Goal: Communication & Community: Answer question/provide support

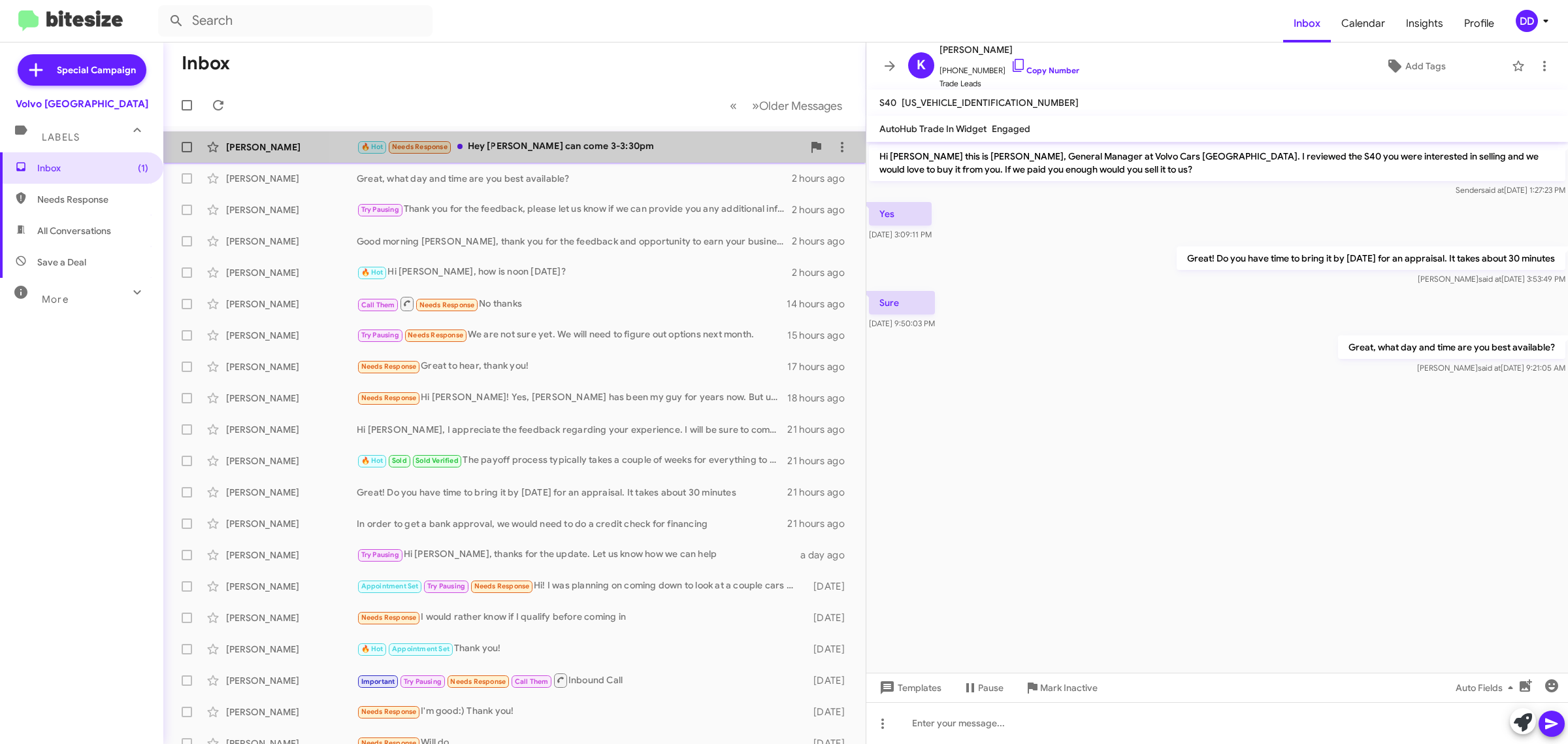
click at [625, 142] on div "🔥 Hot Needs Response Hey [PERSON_NAME] can come 3-3:30pm" at bounding box center [580, 147] width 446 height 15
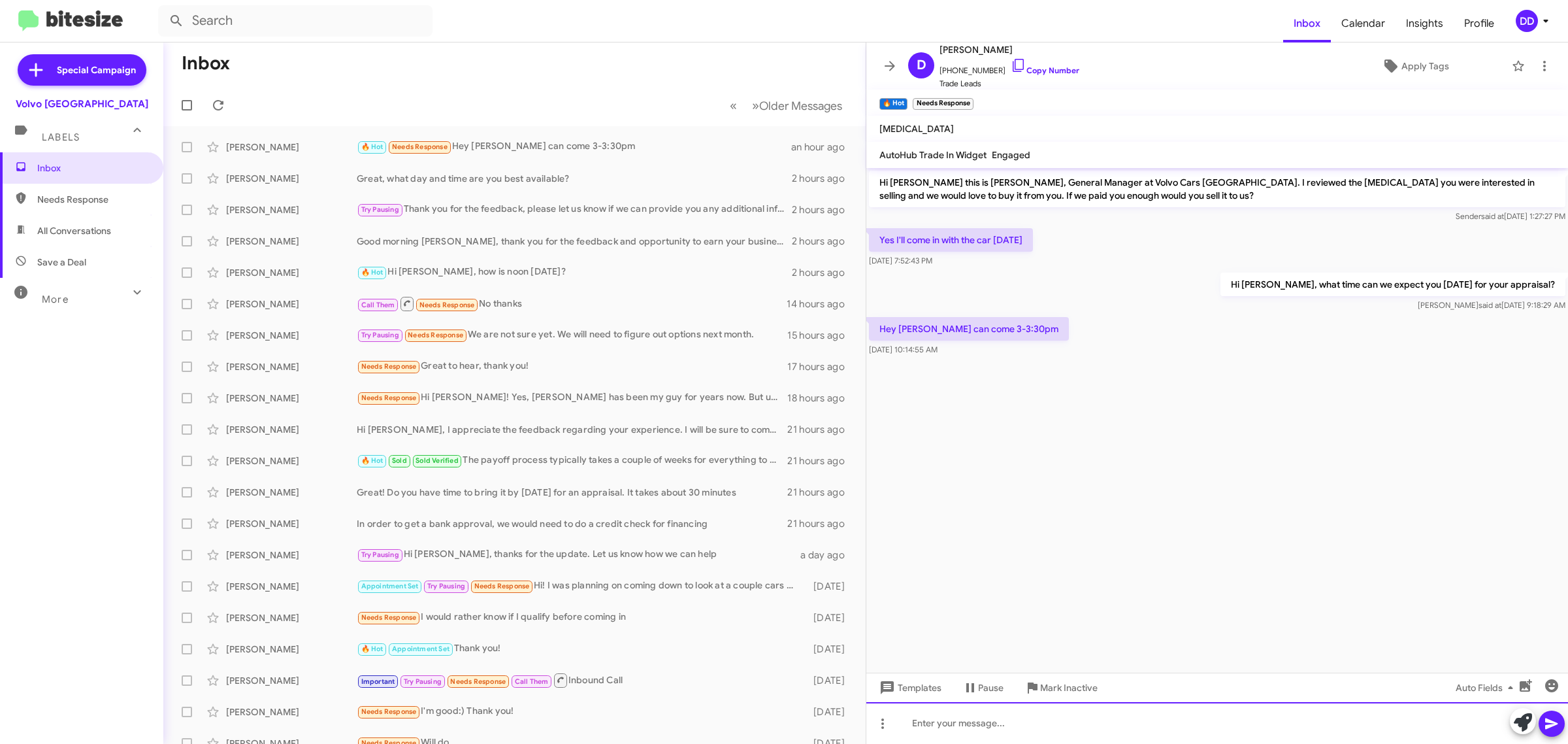
click at [1132, 722] on div at bounding box center [1217, 723] width 702 height 42
click at [1185, 729] on div "Great, I will have that sceduled for" at bounding box center [1217, 723] width 702 height 42
click at [1037, 724] on div "Great, I will have that sceduled for" at bounding box center [1217, 723] width 702 height 42
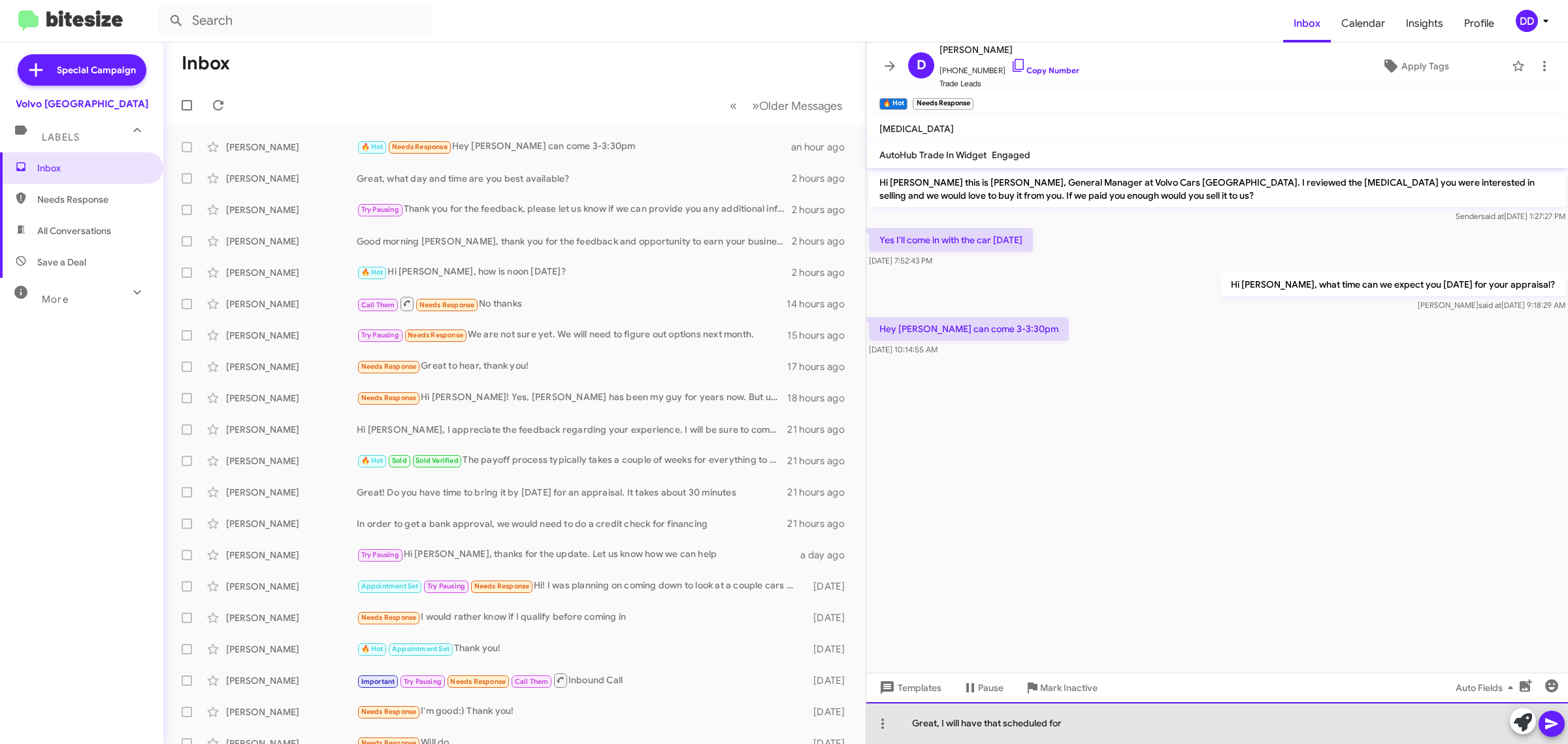
click at [1105, 734] on div "Great, I will have that scheduled for" at bounding box center [1217, 723] width 702 height 42
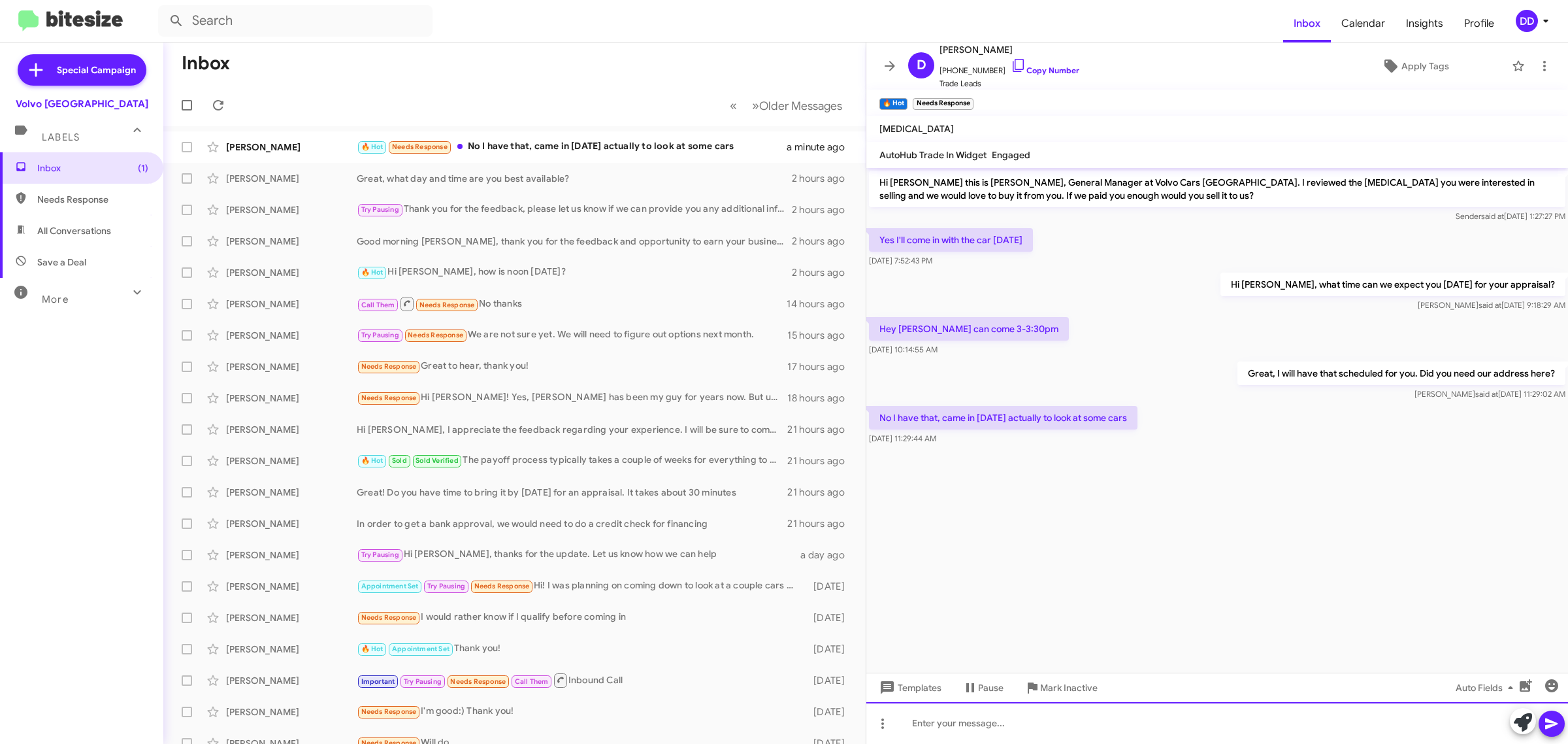
click at [1171, 728] on div at bounding box center [1217, 723] width 702 height 42
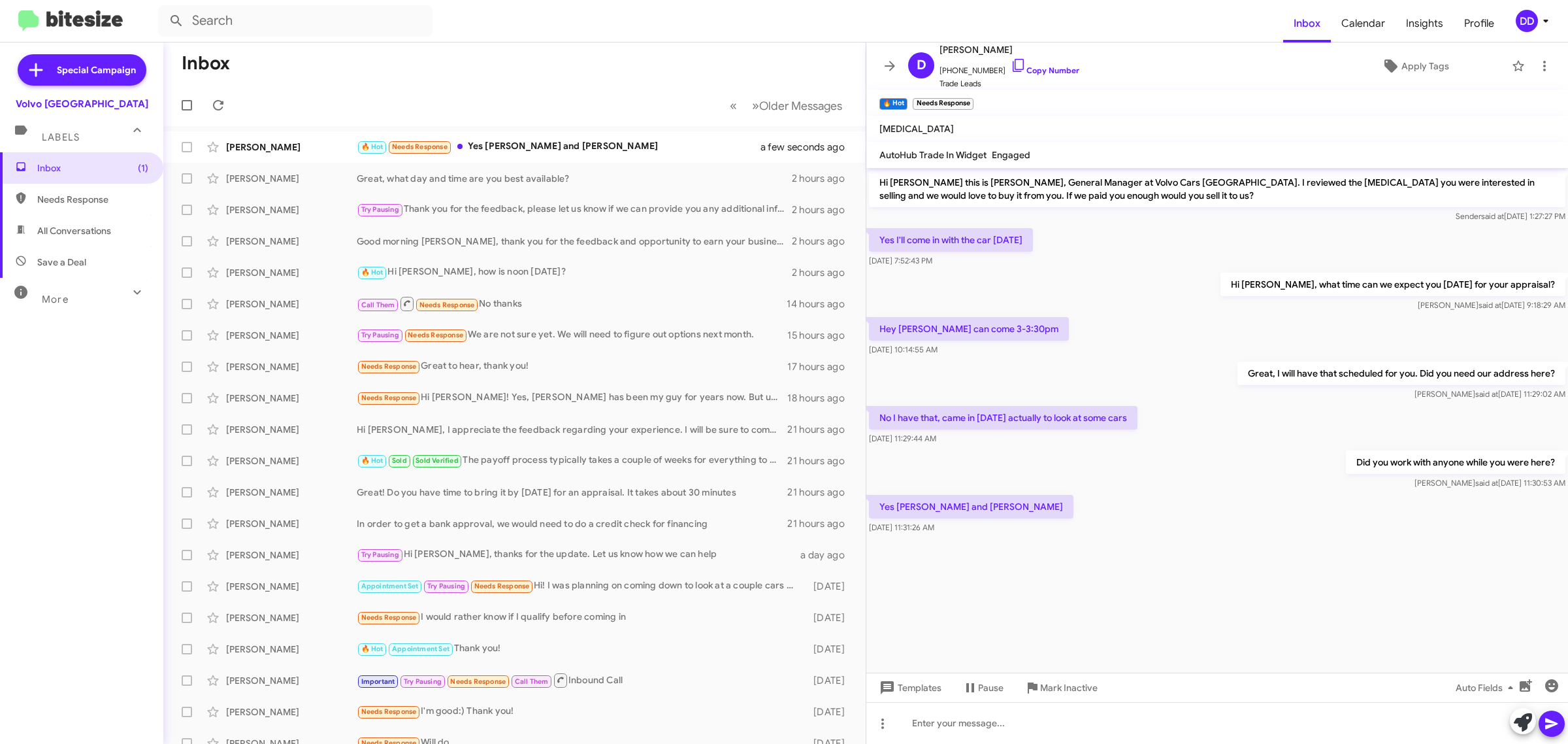
drag, startPoint x: 1141, startPoint y: 613, endPoint x: 1141, endPoint y: 645, distance: 32.0
click at [1141, 613] on cdk-virtual-scroll-viewport "Hi David this is David Dupart, General Manager at Volvo Cars Palo Alto. I revie…" at bounding box center [1217, 420] width 702 height 505
click at [1135, 727] on div at bounding box center [1217, 723] width 702 height 42
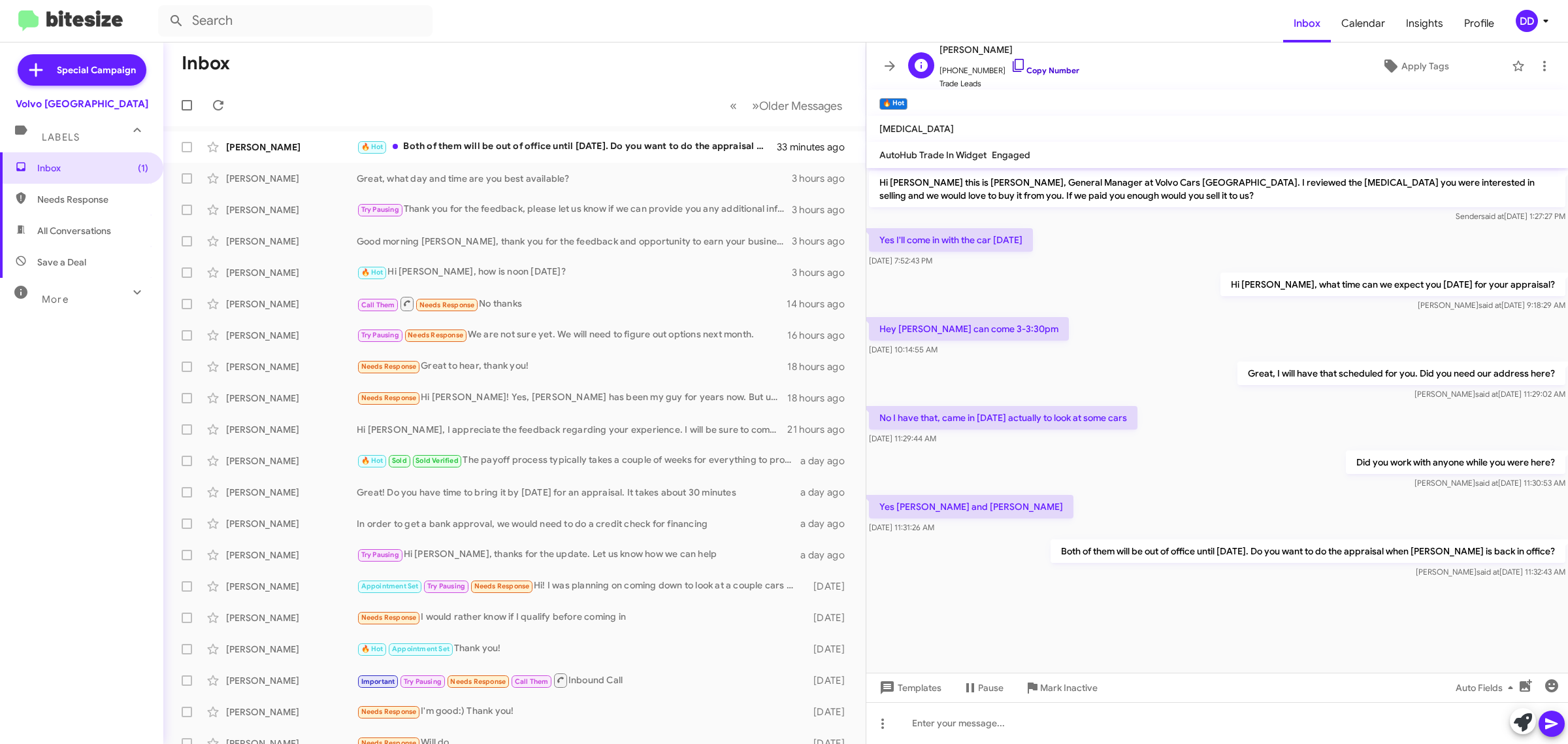
click at [1045, 72] on link "Copy Number" at bounding box center [1045, 70] width 68 height 10
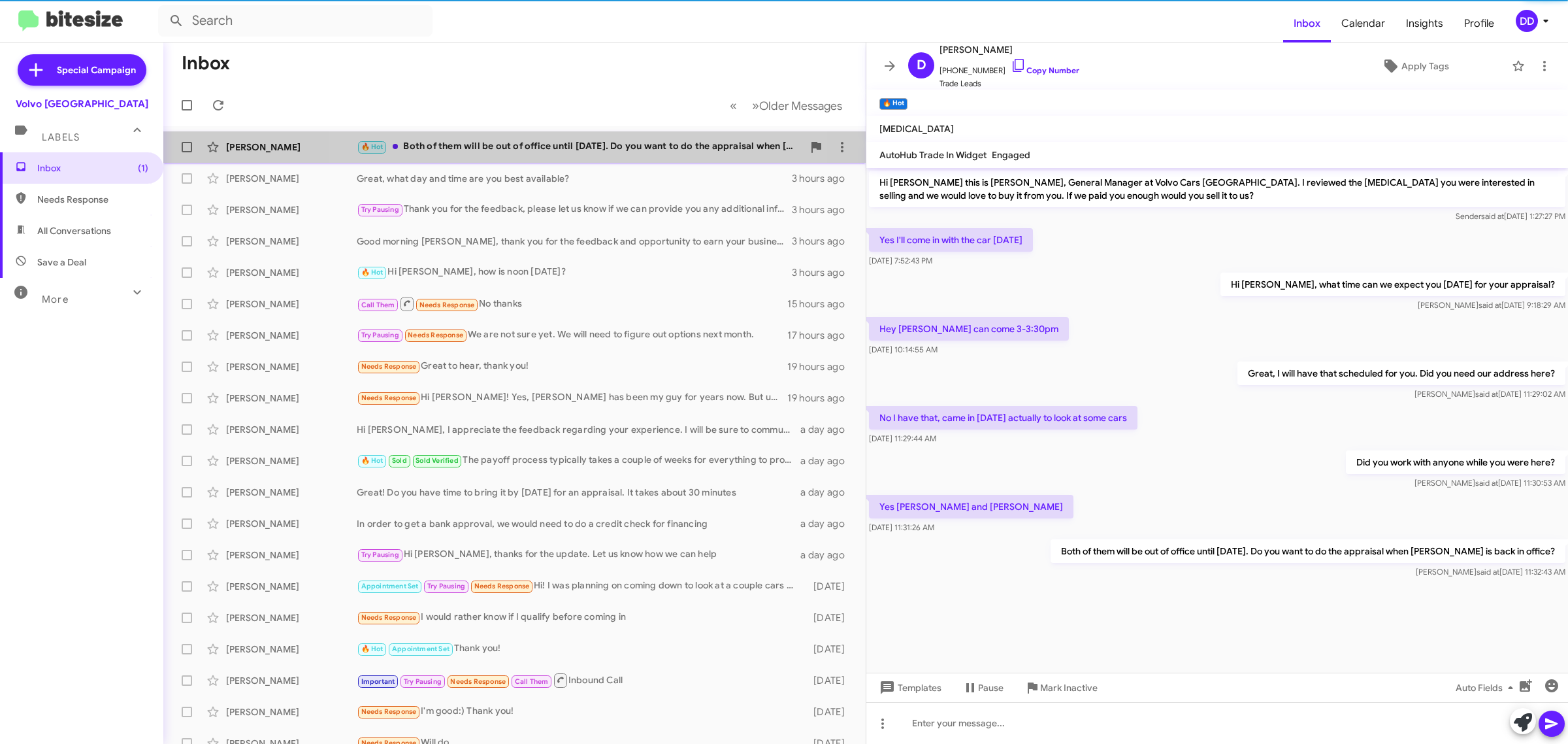
click at [528, 146] on div "🔥 Hot Both of them will be out of office until Friday. Do you want to do the ap…" at bounding box center [580, 147] width 446 height 15
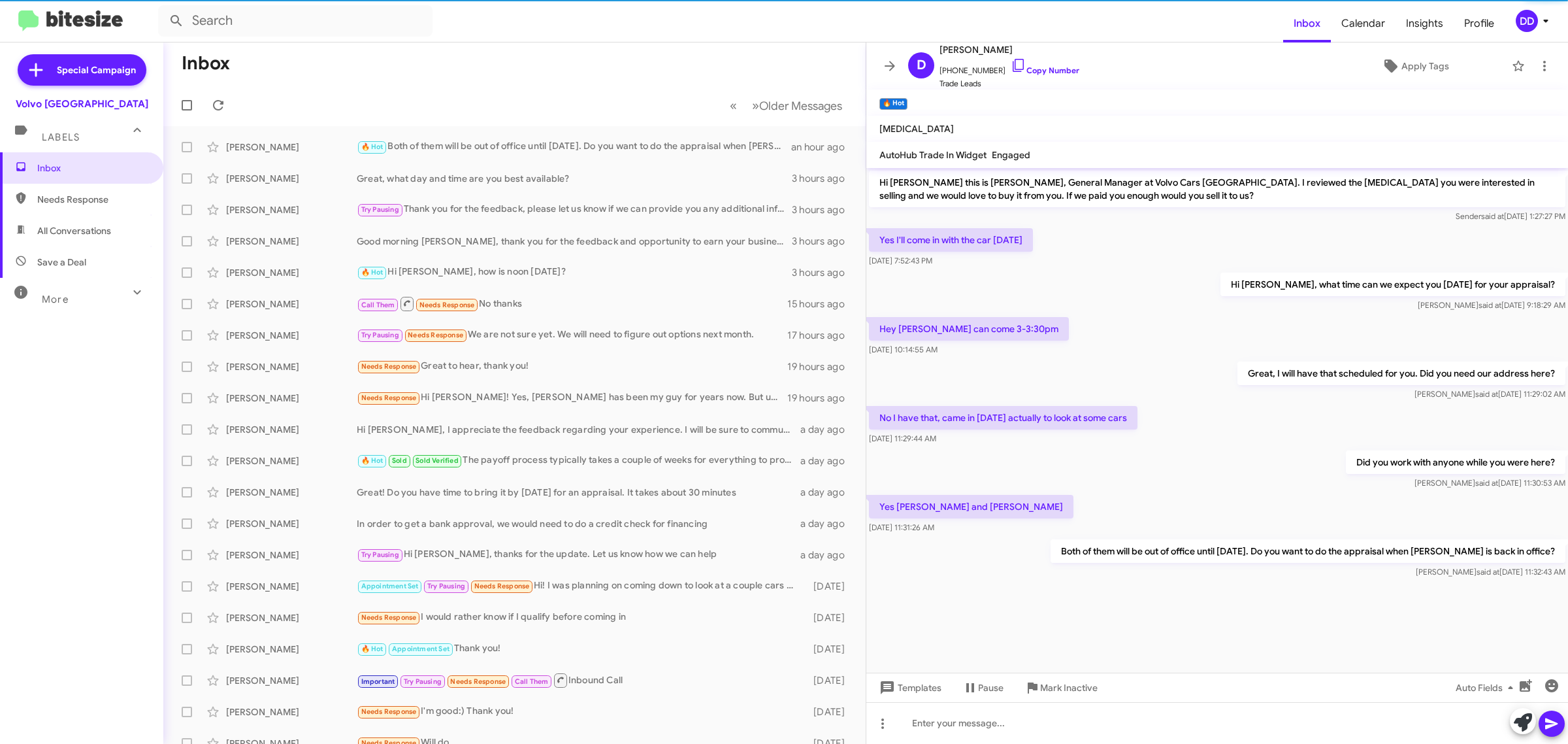
click at [574, 74] on mat-toolbar-row "Inbox" at bounding box center [514, 64] width 703 height 42
